Goal: Task Accomplishment & Management: Complete application form

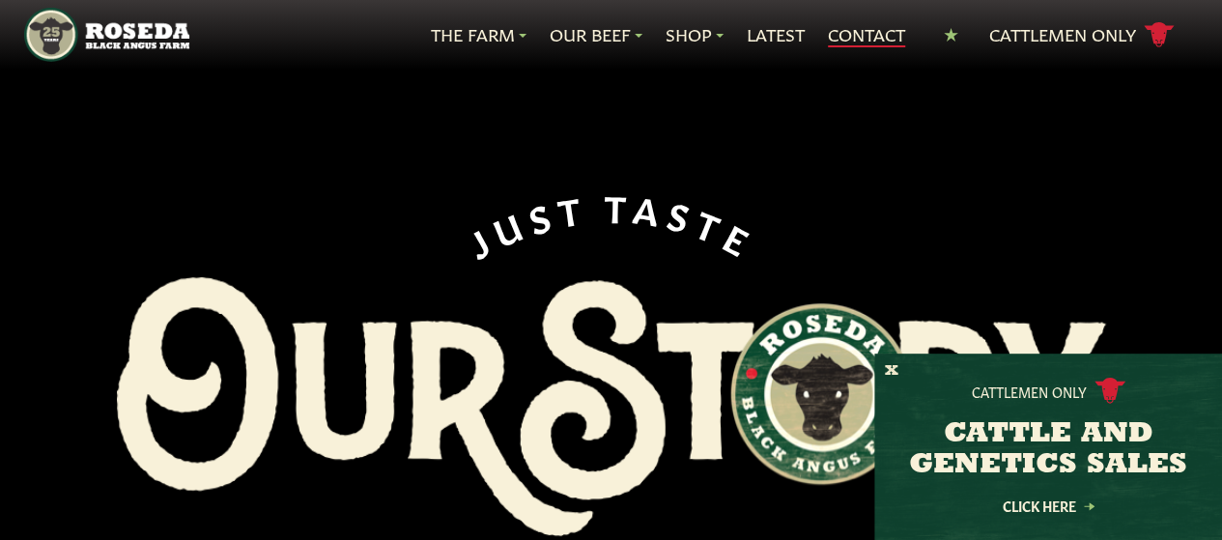
click at [880, 40] on link "Contact" at bounding box center [866, 34] width 77 height 25
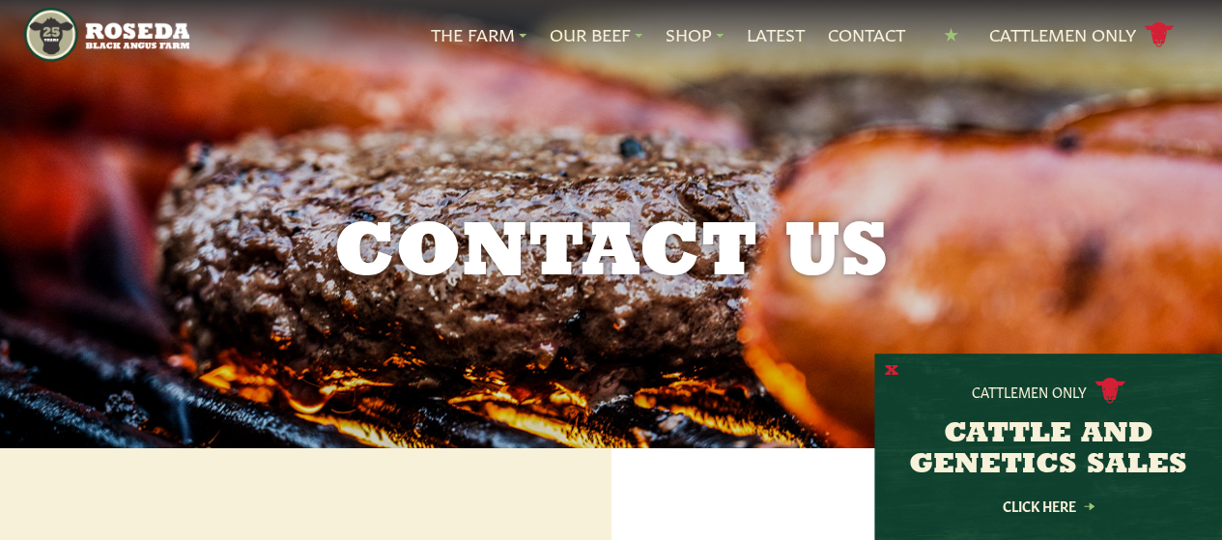
click at [895, 369] on button "X" at bounding box center [892, 371] width 14 height 20
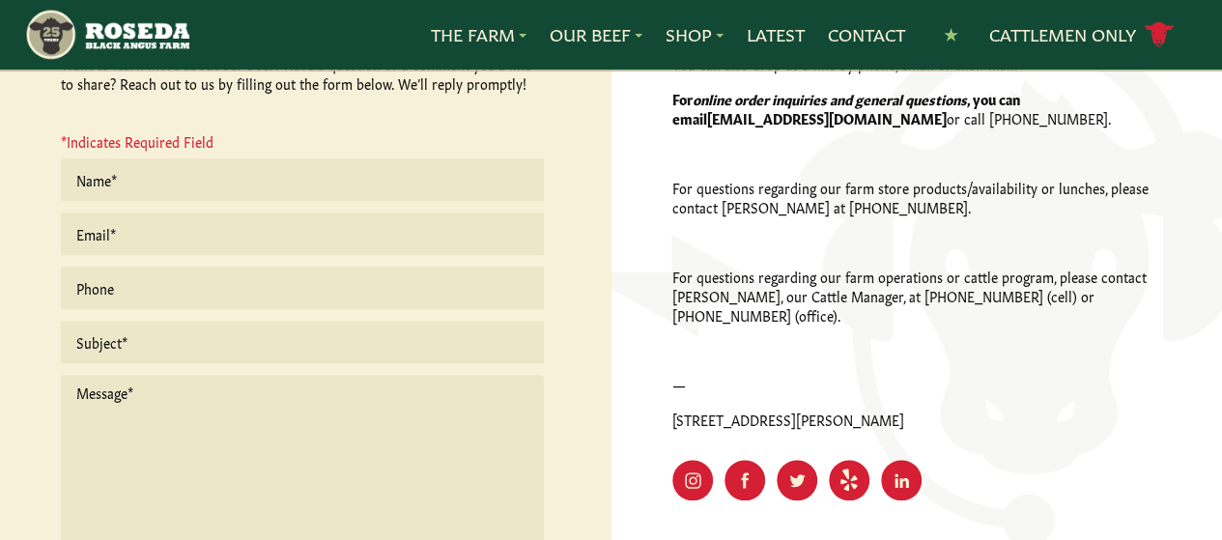
scroll to position [580, 0]
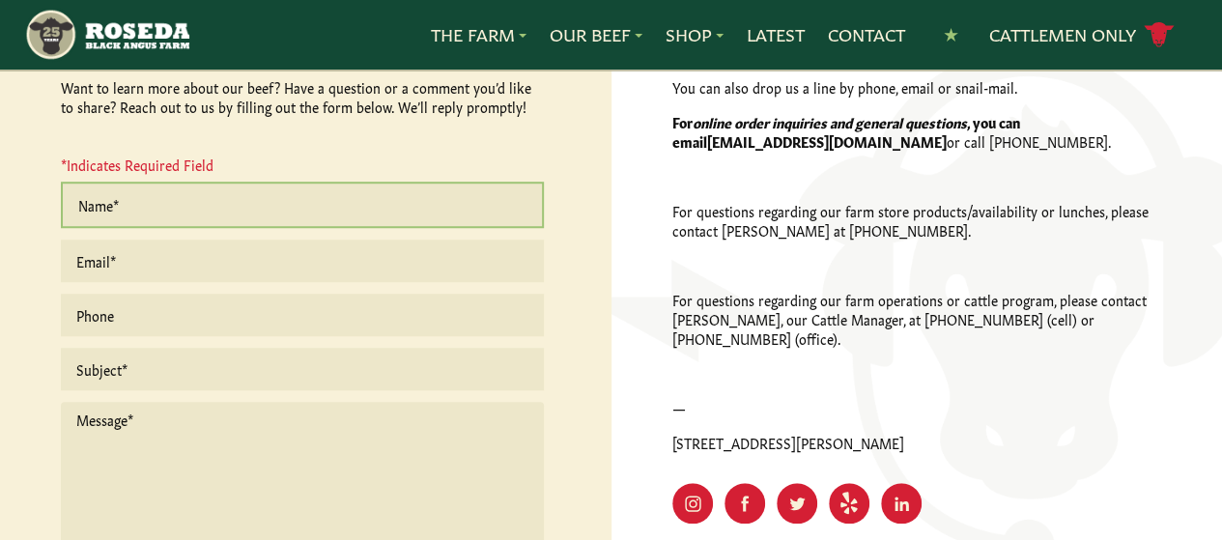
click at [213, 214] on input "text" at bounding box center [302, 205] width 483 height 46
type input "[PERSON_NAME]"
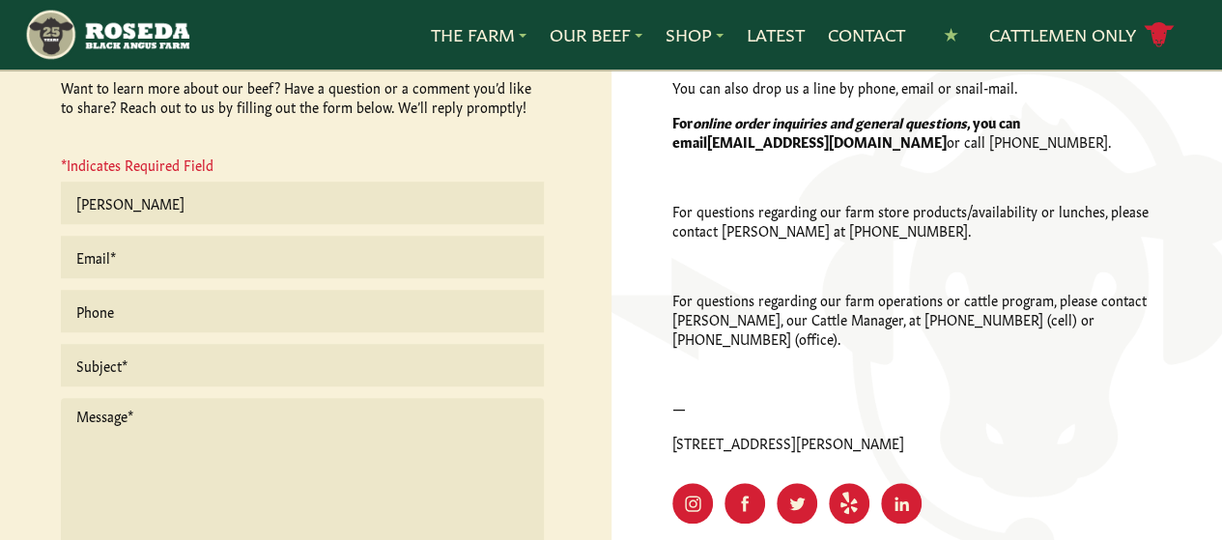
type input "[EMAIL_ADDRESS][DOMAIN_NAME]"
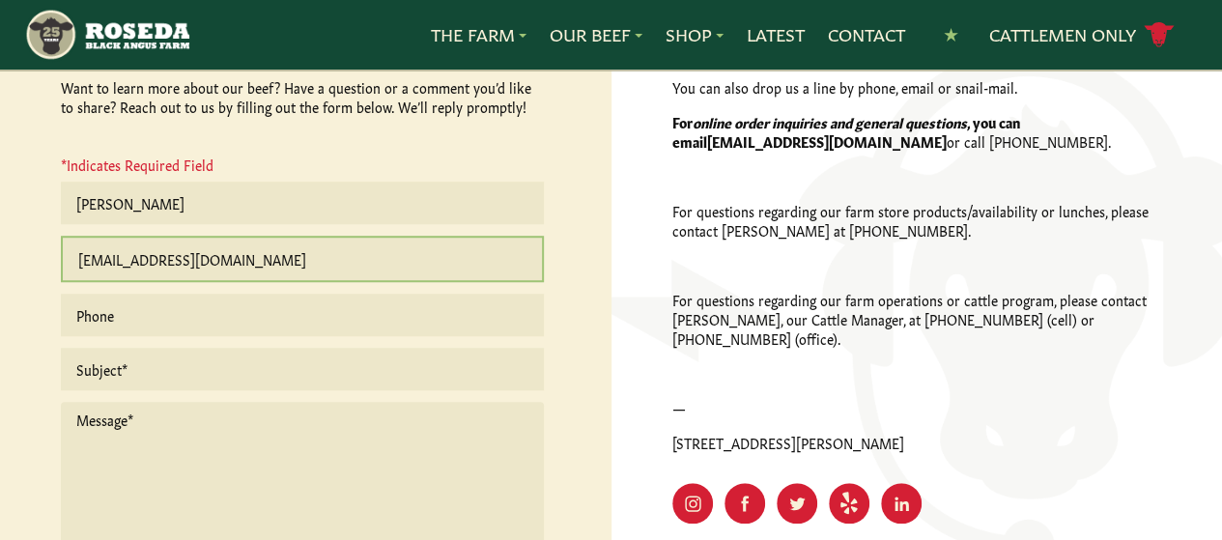
type input "03097357844"
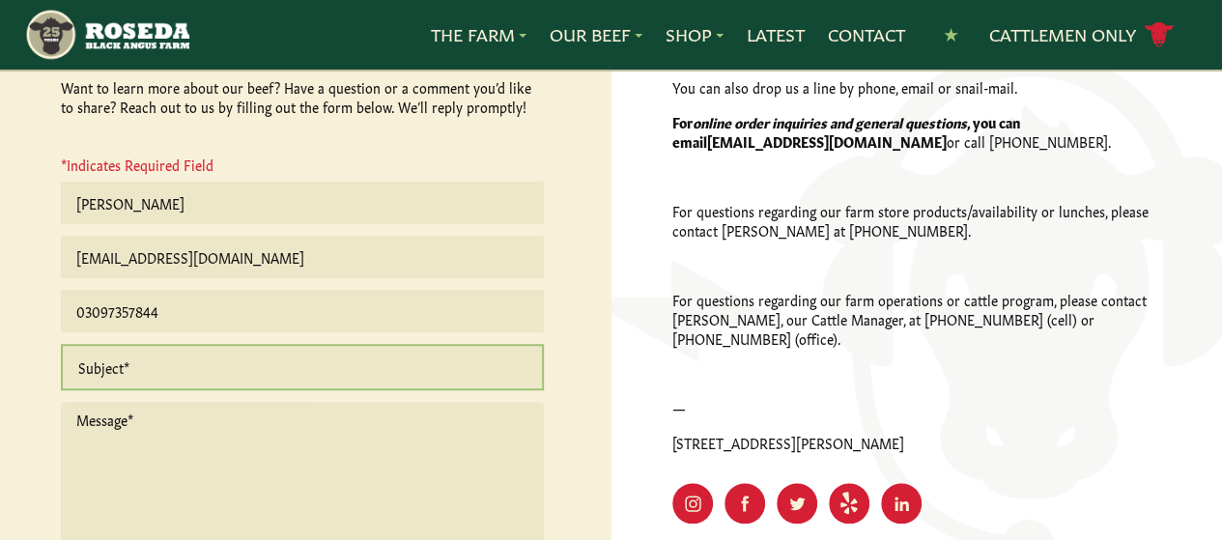
click at [197, 384] on input "text" at bounding box center [302, 367] width 483 height 46
type input "khewra pink Himalayan salt Reliable Supplier of Premium Pink Himalayan Salt – A…"
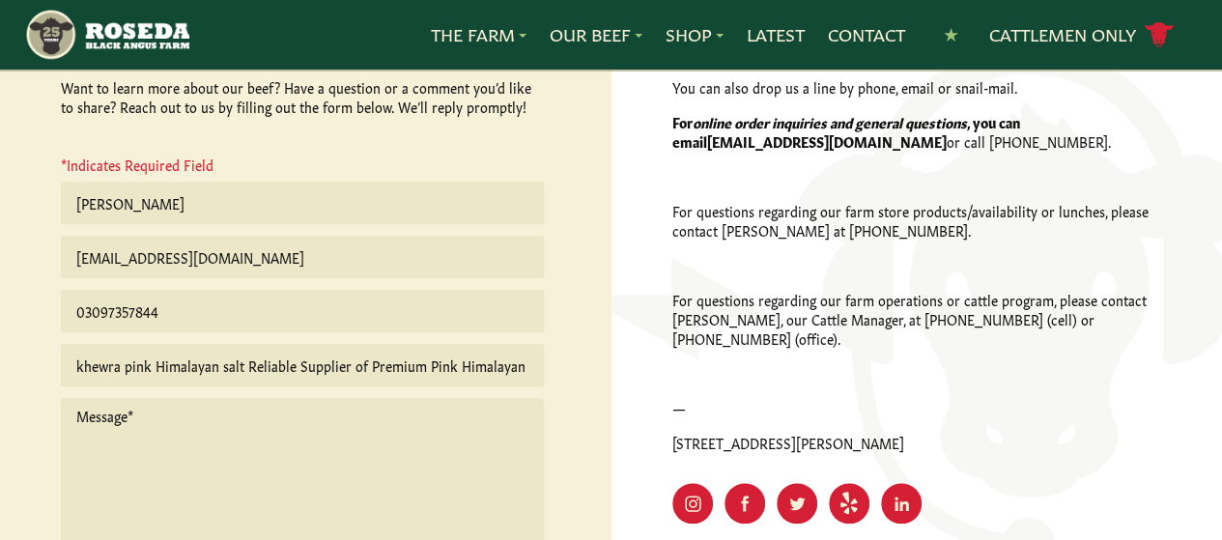
click at [187, 454] on textarea at bounding box center [302, 502] width 483 height 209
paste textarea "L ipsu dolo sitamet conse adi elit. S'd eiusmodt inc ut laboreetd MAG Aliquae A…"
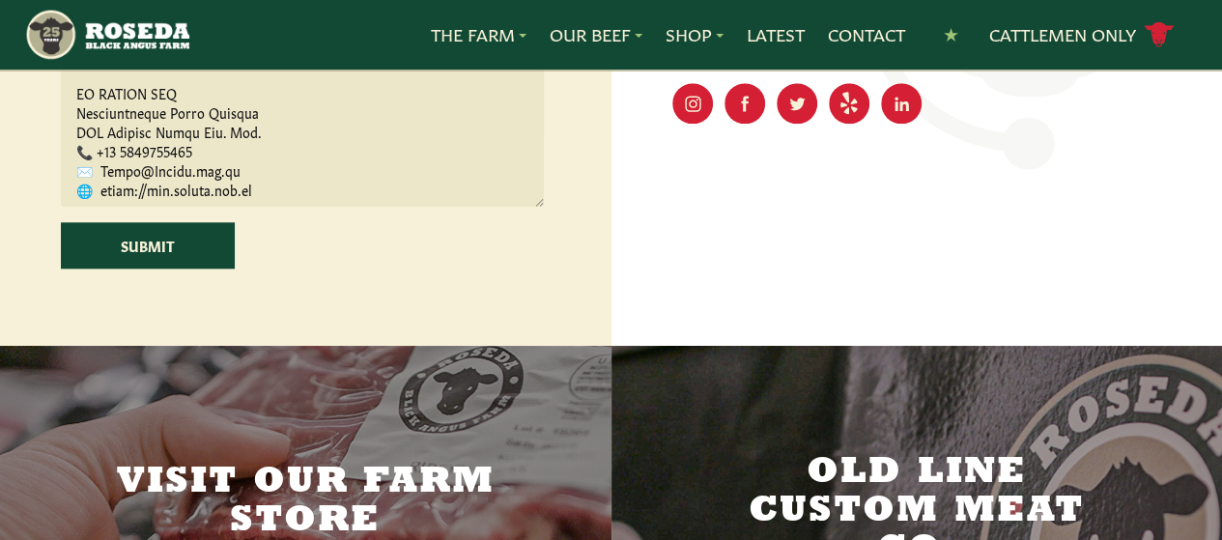
scroll to position [1032, 0]
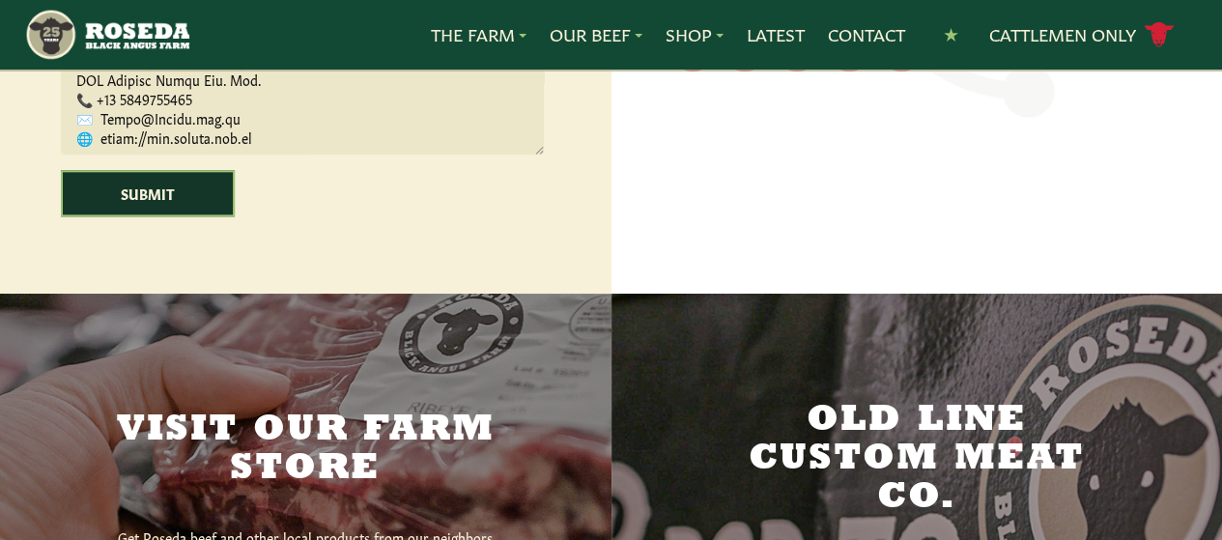
type textarea "L ipsu dolo sitamet conse adi elit. S'd eiusmodt inc ut laboreetd MAG Aliquae A…"
click at [160, 193] on input "Submit" at bounding box center [148, 193] width 174 height 46
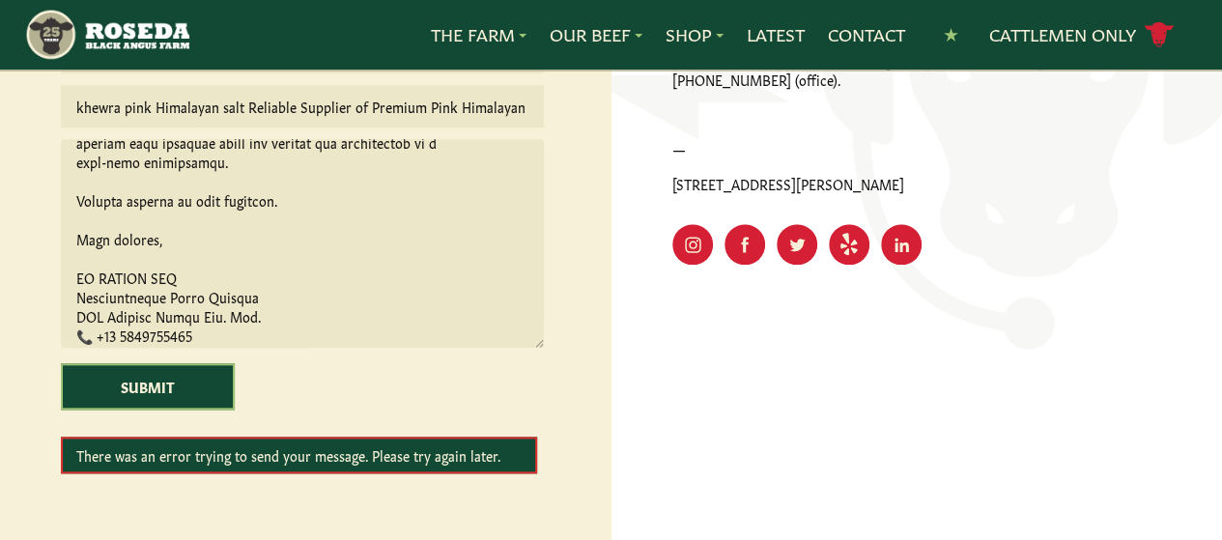
scroll to position [532, 0]
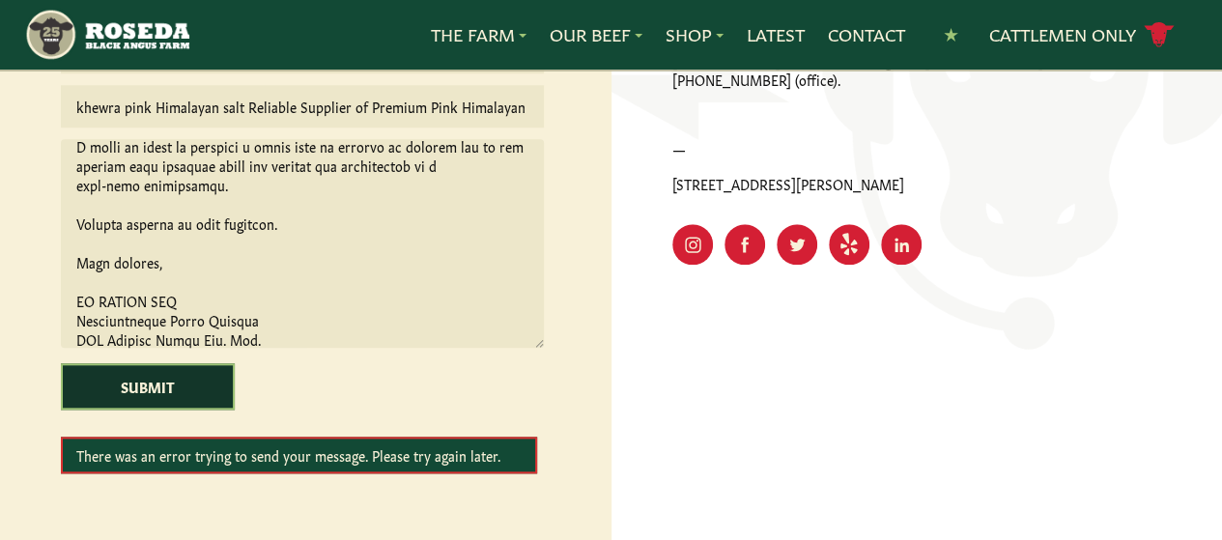
click at [204, 386] on input "Submit" at bounding box center [148, 386] width 174 height 46
click at [203, 386] on input "Submit" at bounding box center [148, 386] width 174 height 46
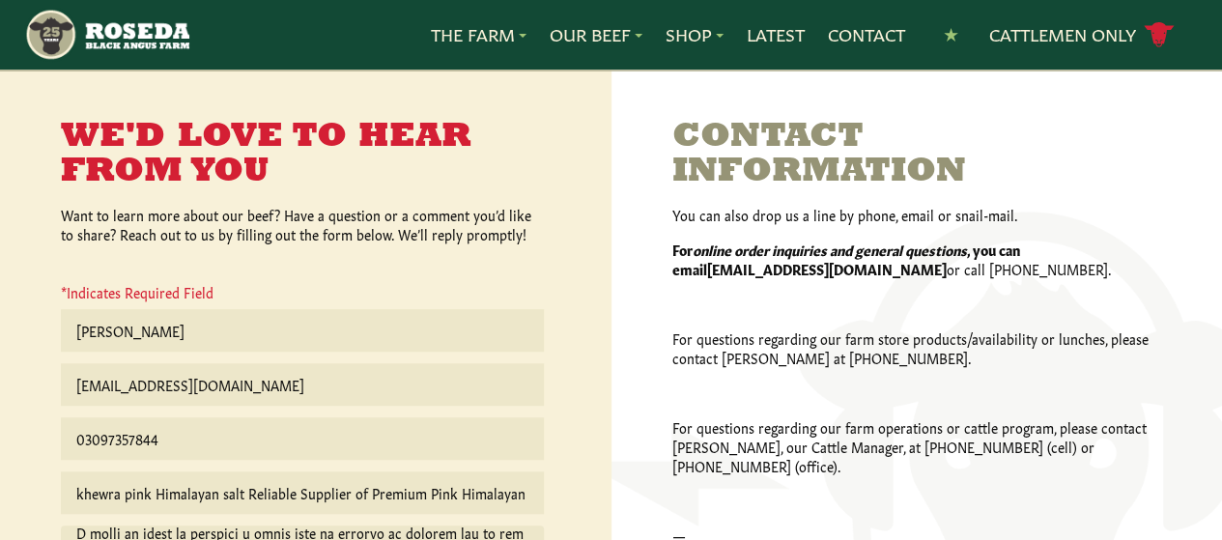
scroll to position [549, 0]
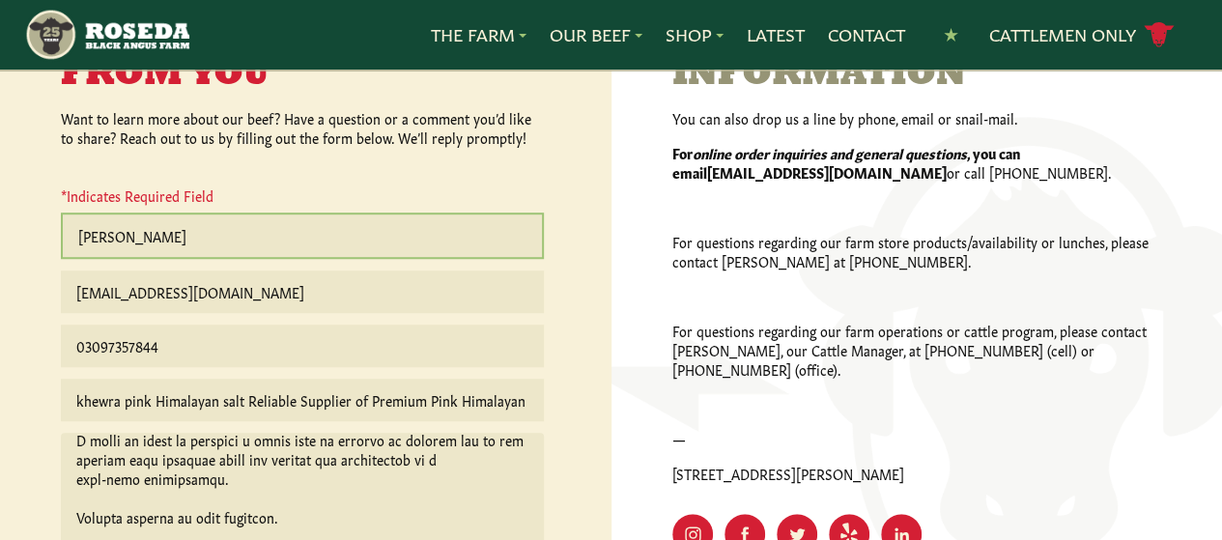
click at [335, 243] on input "[PERSON_NAME]" at bounding box center [302, 236] width 483 height 46
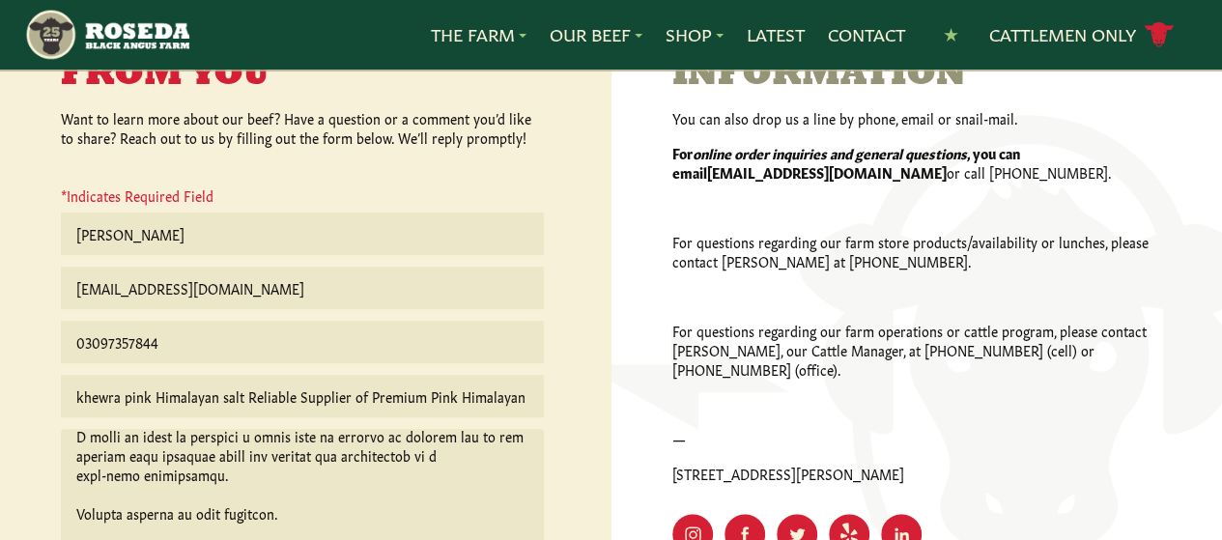
click at [460, 177] on div "We'd Love to Hear From You Want to learn more about our beef? Have a question o…" at bounding box center [302, 393] width 483 height 740
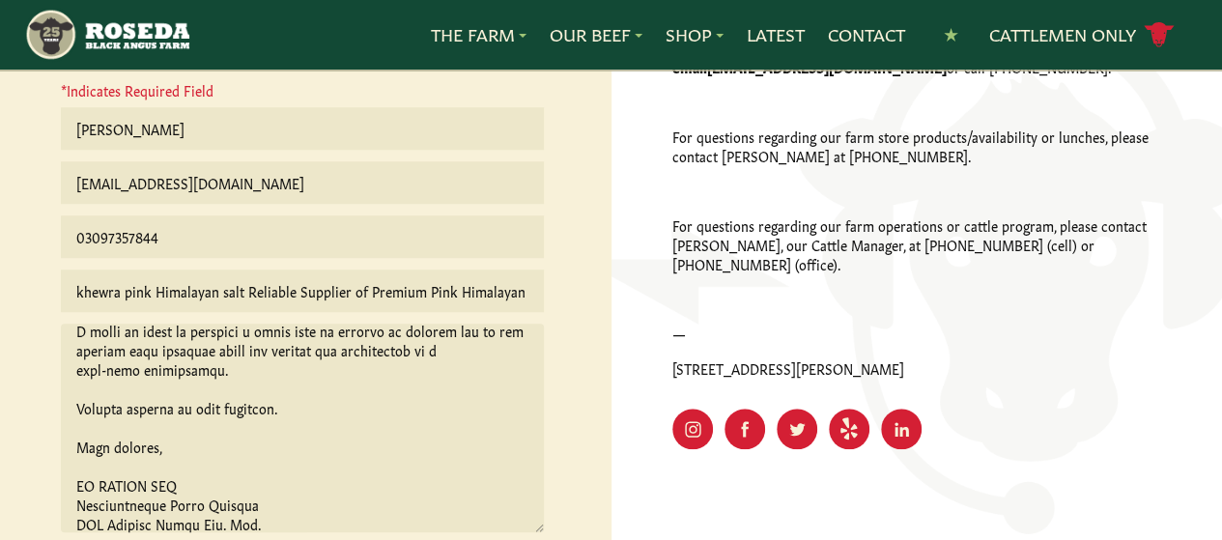
scroll to position [645, 0]
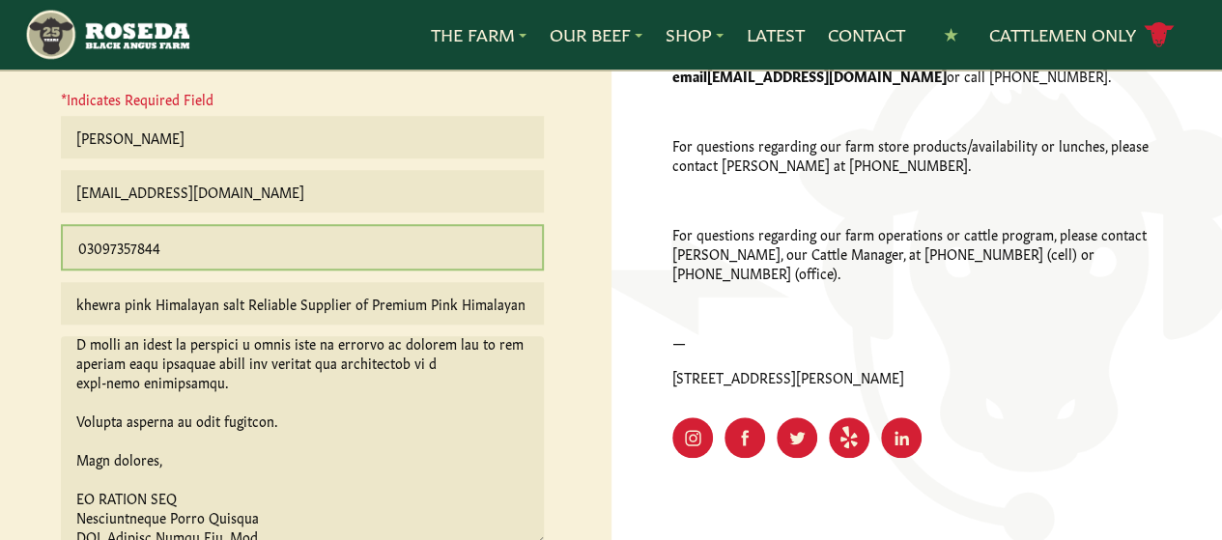
click at [83, 250] on input "03097357844" at bounding box center [302, 247] width 483 height 46
type input "00923097357844"
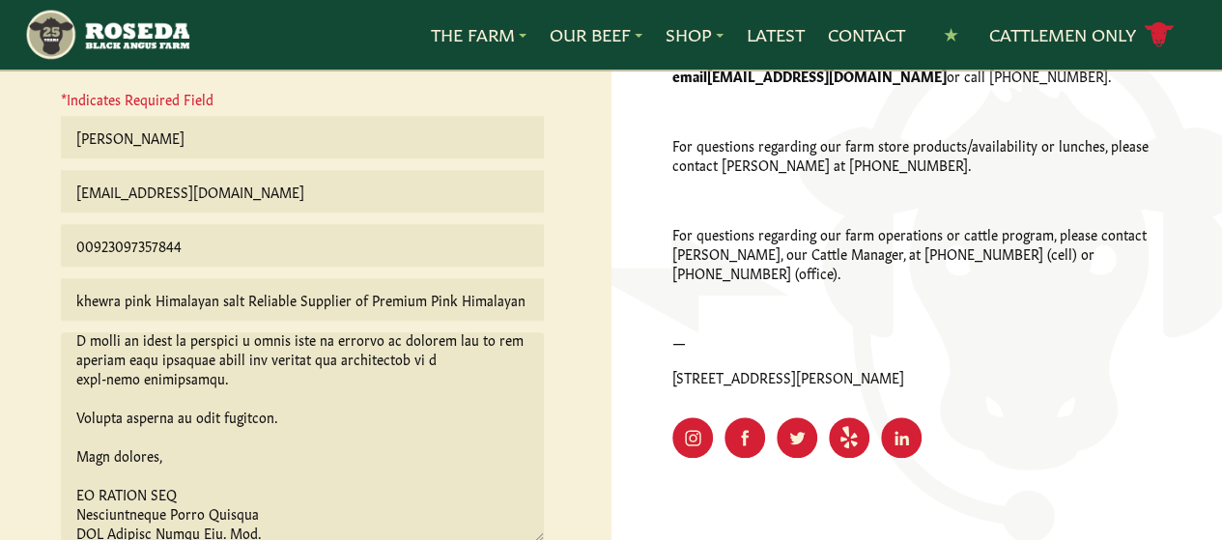
click at [577, 291] on div "We'd Love to Hear From You Want to learn more about our beef? Have a question o…" at bounding box center [306, 280] width 612 height 955
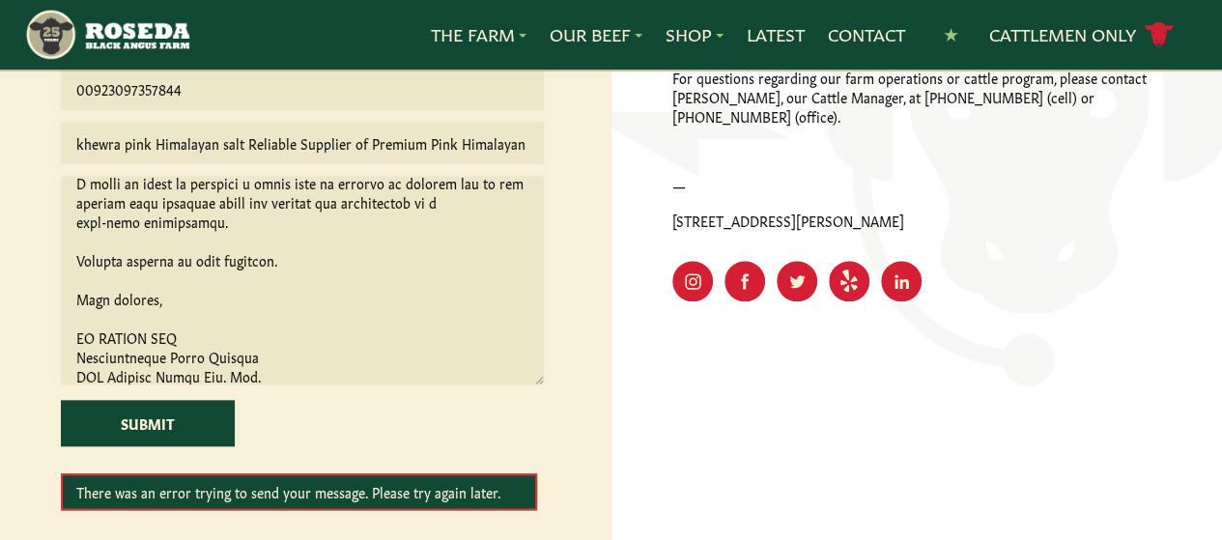
scroll to position [839, 0]
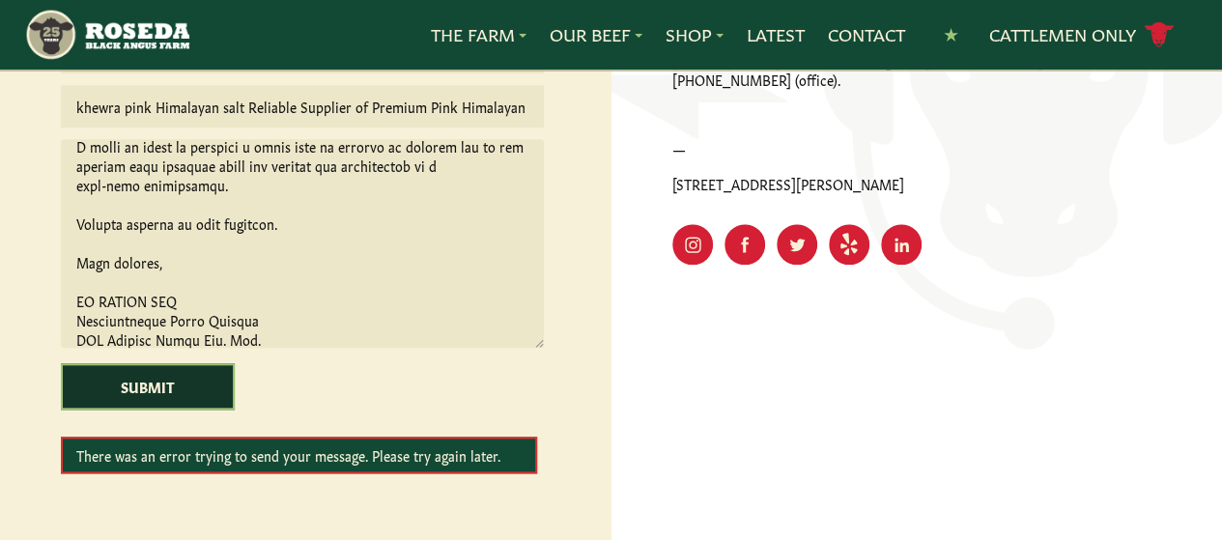
click at [195, 391] on input "Submit" at bounding box center [148, 386] width 174 height 46
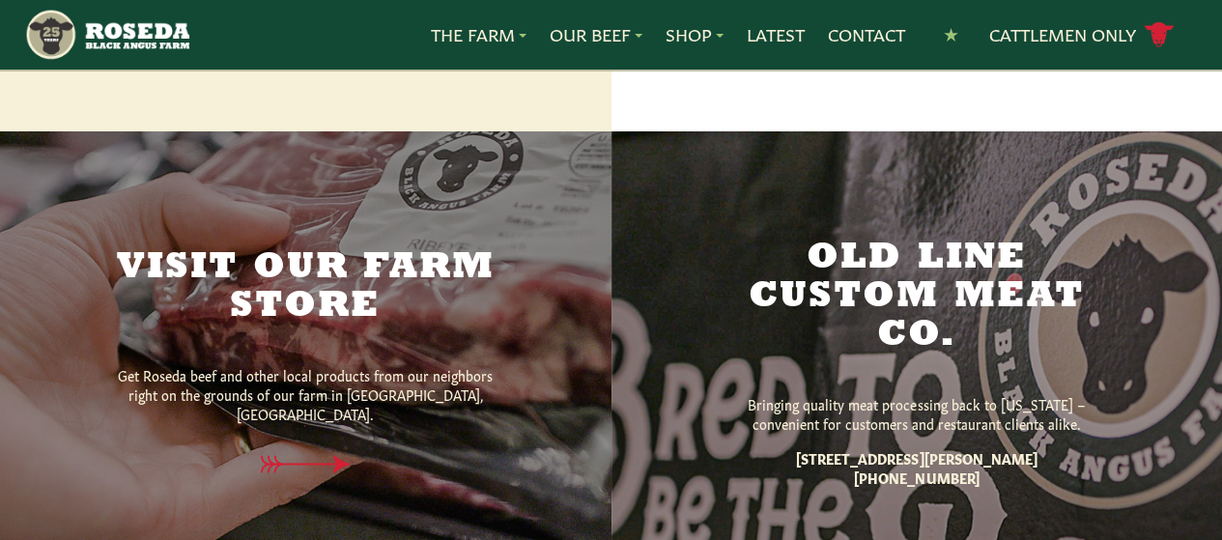
scroll to position [1322, 0]
